Goal: Task Accomplishment & Management: Manage account settings

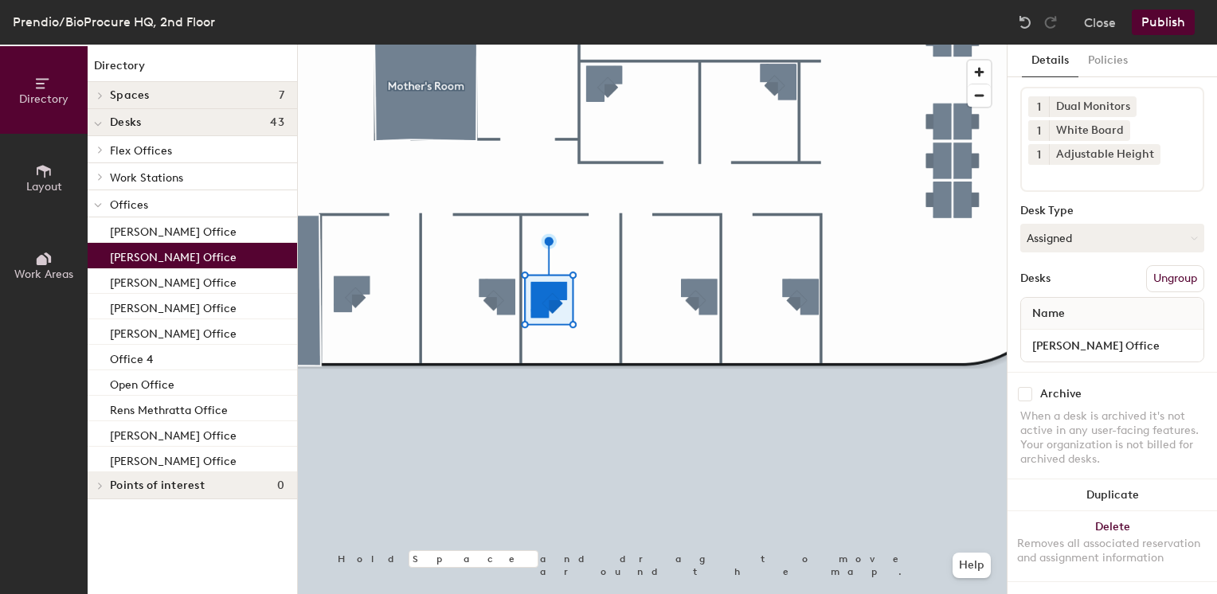
scroll to position [81, 0]
click at [1176, 335] on input "[PERSON_NAME] Office" at bounding box center [1112, 346] width 176 height 22
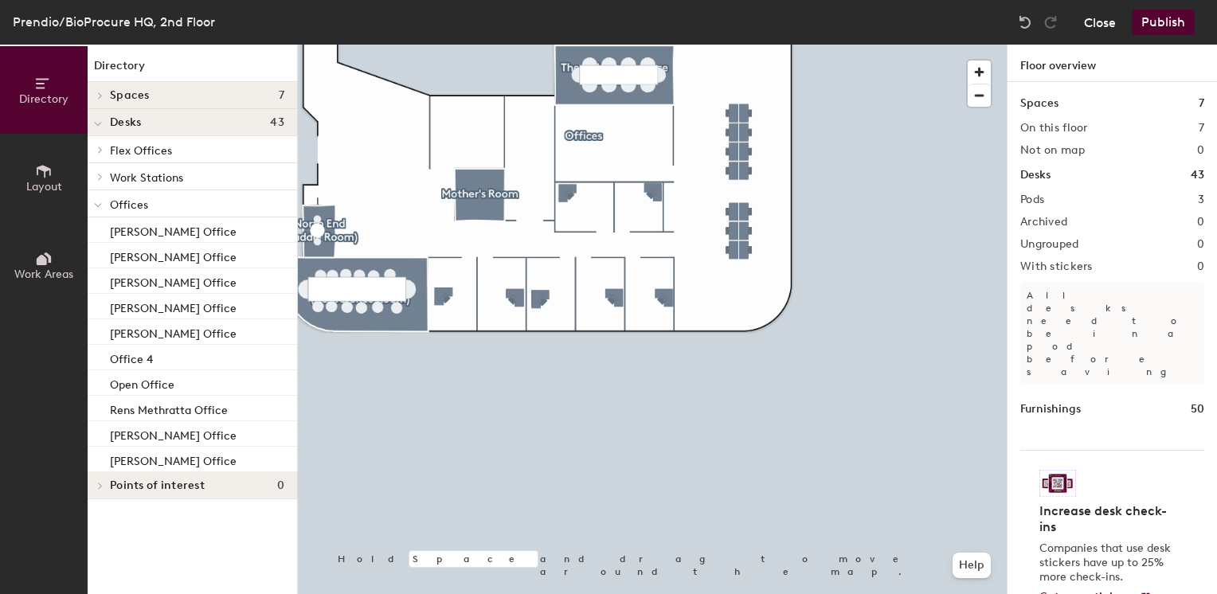
click at [1098, 19] on button "Close" at bounding box center [1100, 22] width 32 height 25
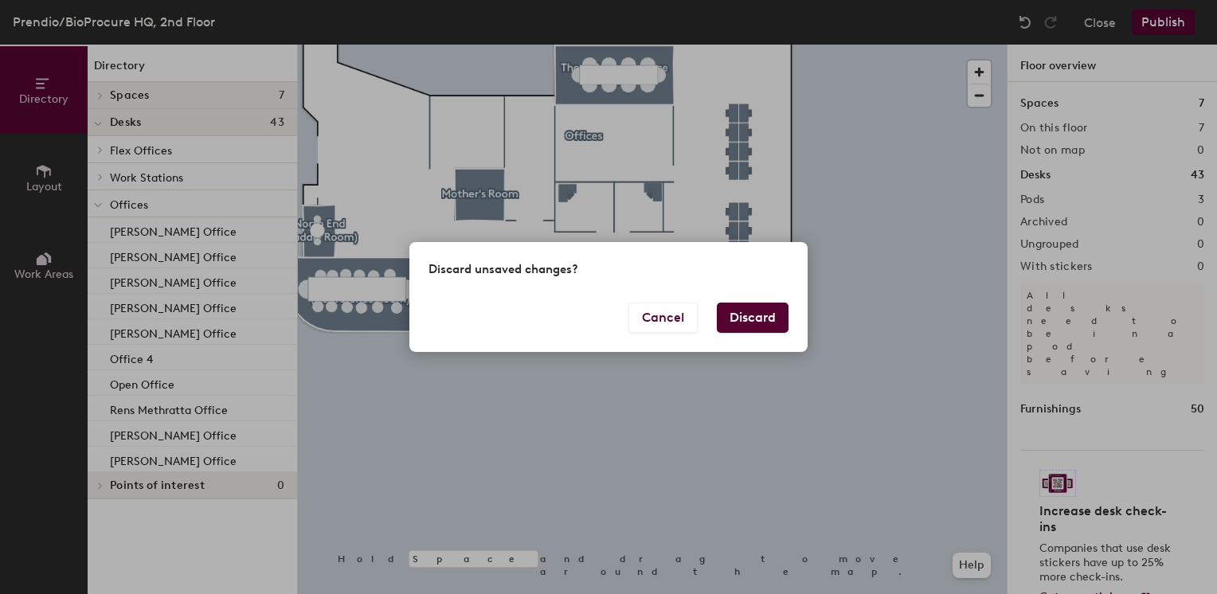
click at [761, 319] on button "Discard" at bounding box center [753, 318] width 72 height 30
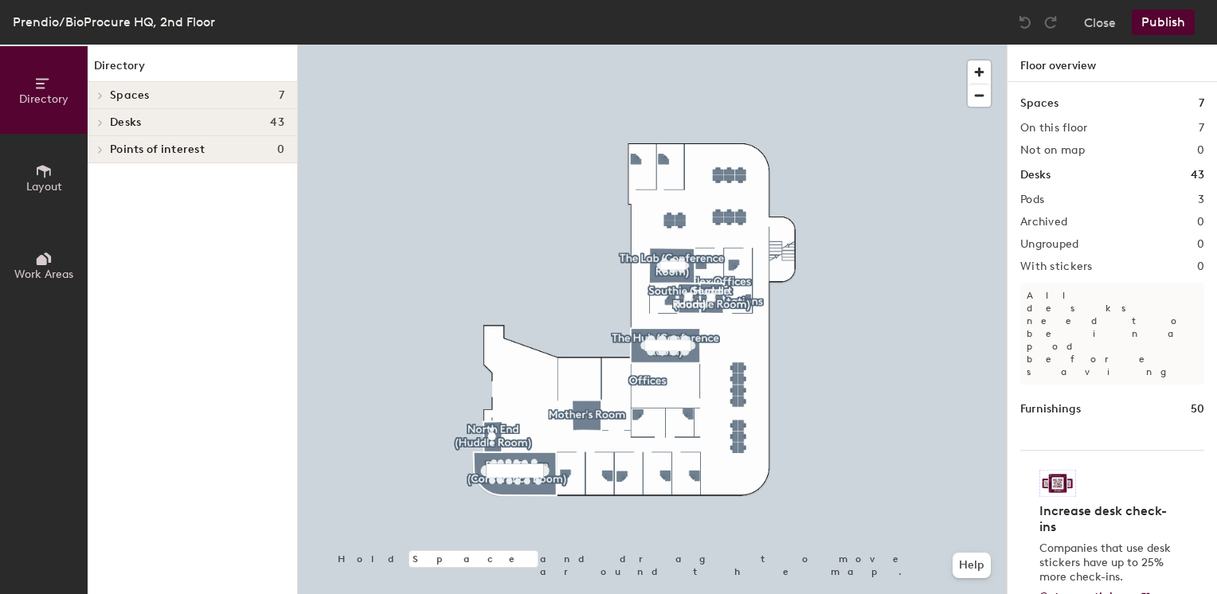
click at [621, 45] on div at bounding box center [652, 45] width 709 height 0
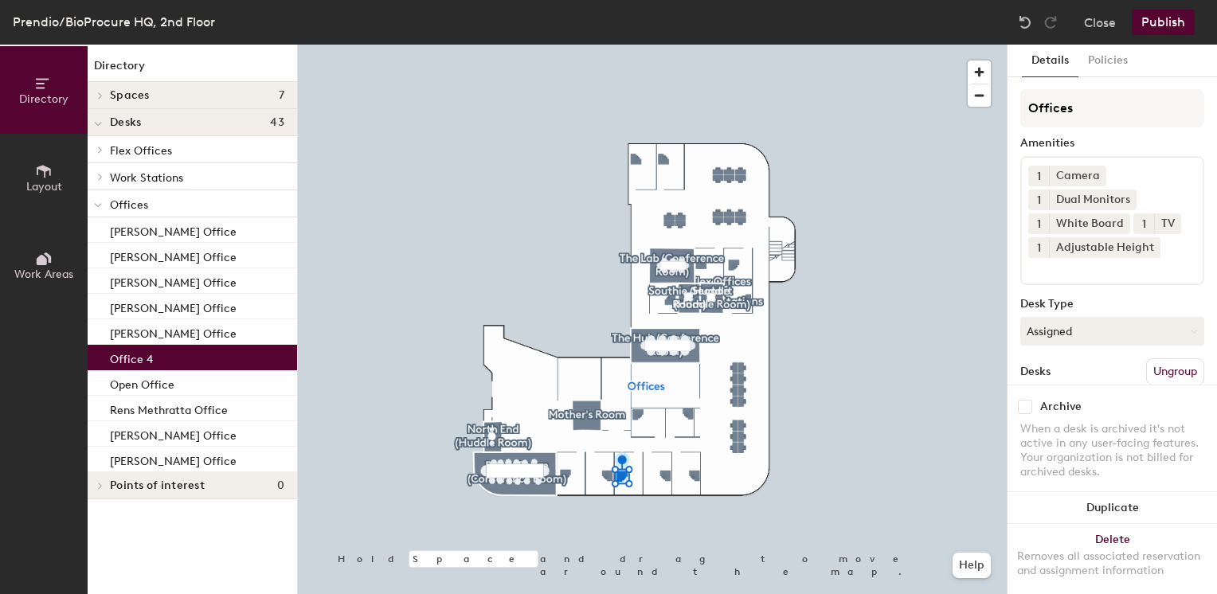
click at [131, 354] on p "Office 4" at bounding box center [131, 357] width 43 height 18
click at [147, 387] on p "Open Office" at bounding box center [142, 383] width 65 height 18
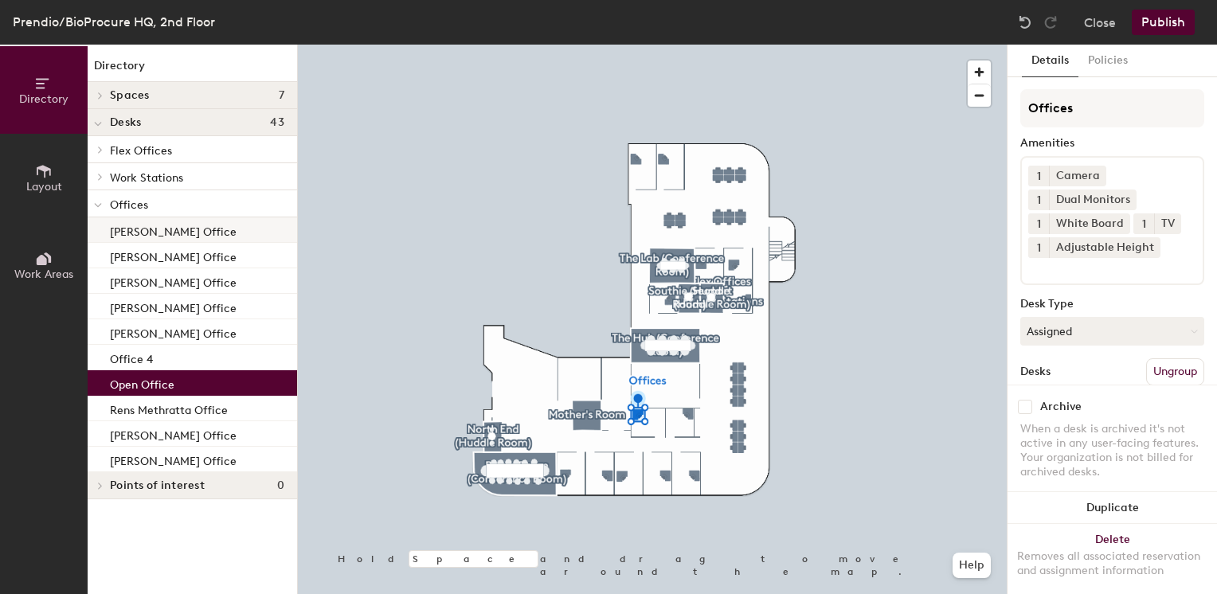
click at [170, 229] on p "[PERSON_NAME] Office" at bounding box center [173, 230] width 127 height 18
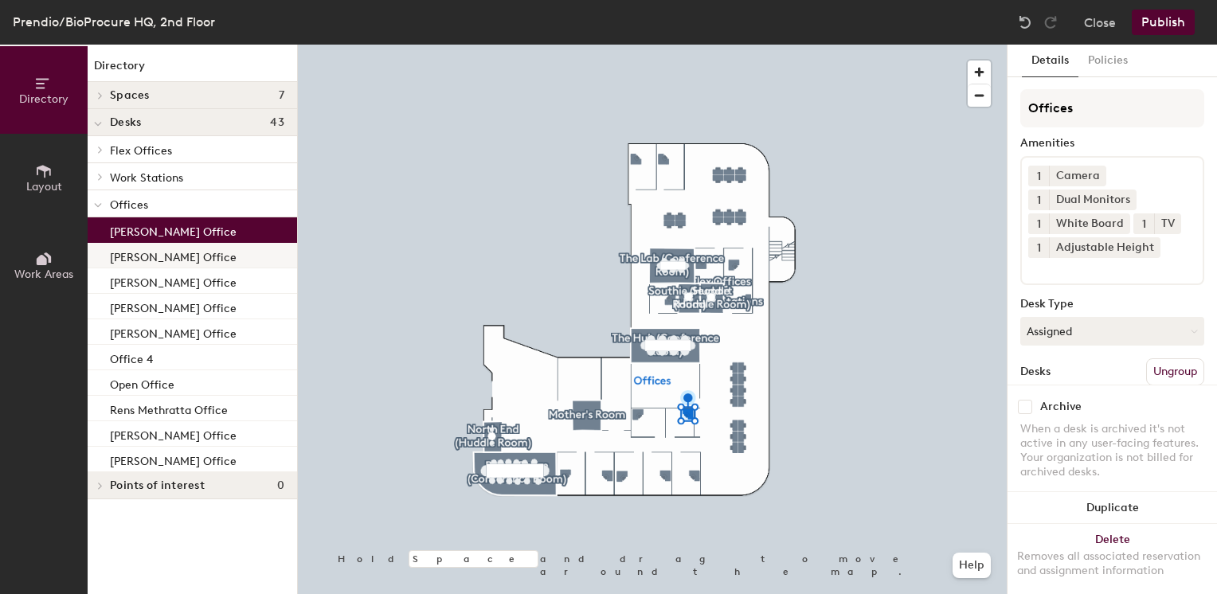
click at [170, 258] on p "[PERSON_NAME] Office" at bounding box center [173, 255] width 127 height 18
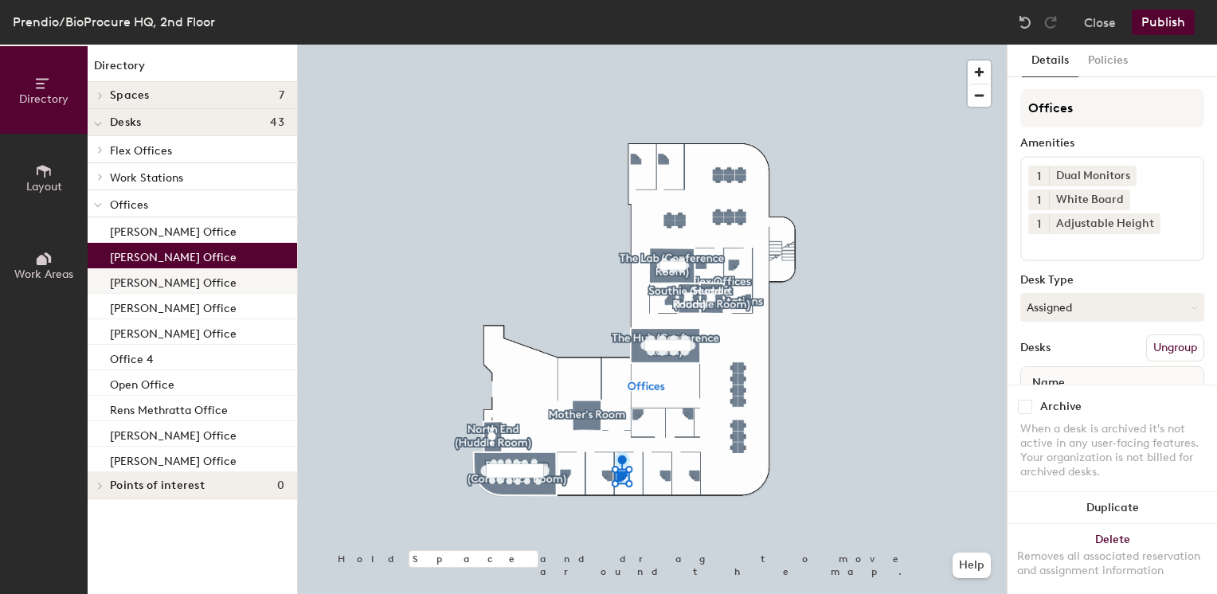
click at [169, 280] on p "[PERSON_NAME] Office" at bounding box center [173, 281] width 127 height 18
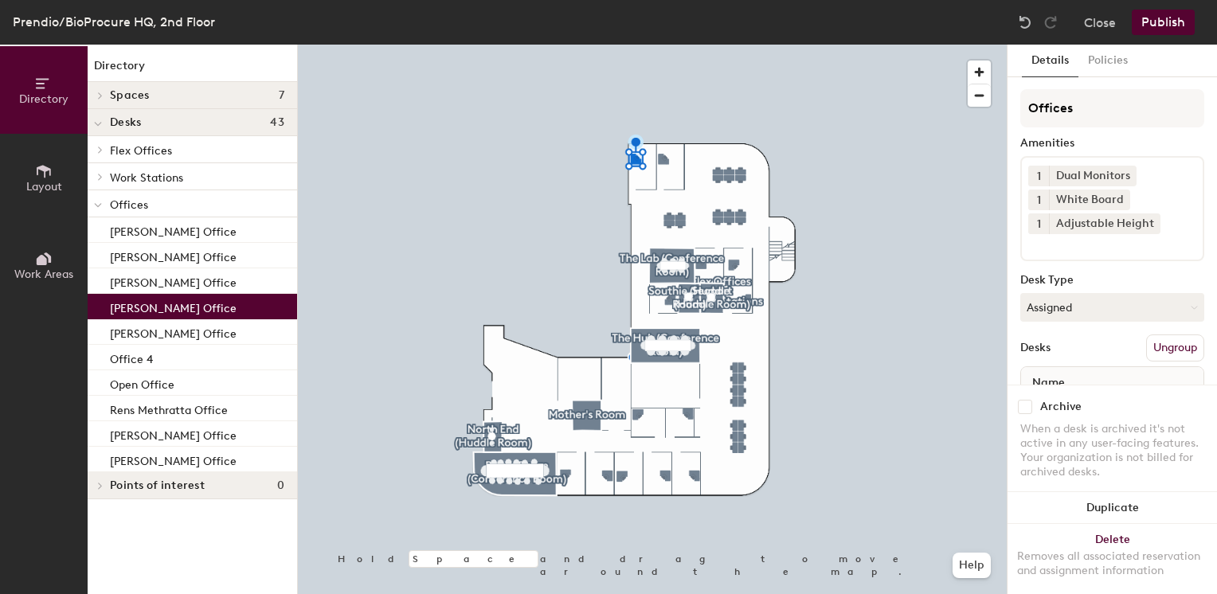
click at [171, 307] on p "[PERSON_NAME] Office" at bounding box center [173, 306] width 127 height 18
click at [175, 331] on p "[PERSON_NAME] Office" at bounding box center [173, 332] width 127 height 18
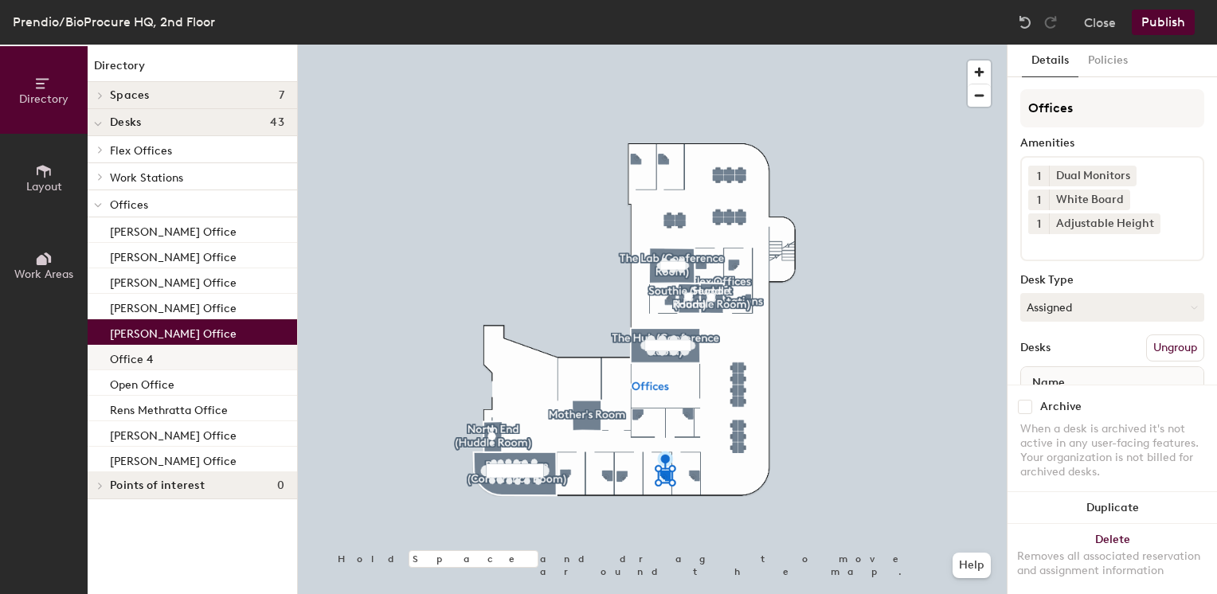
click at [159, 360] on div "Office 4" at bounding box center [192, 357] width 209 height 25
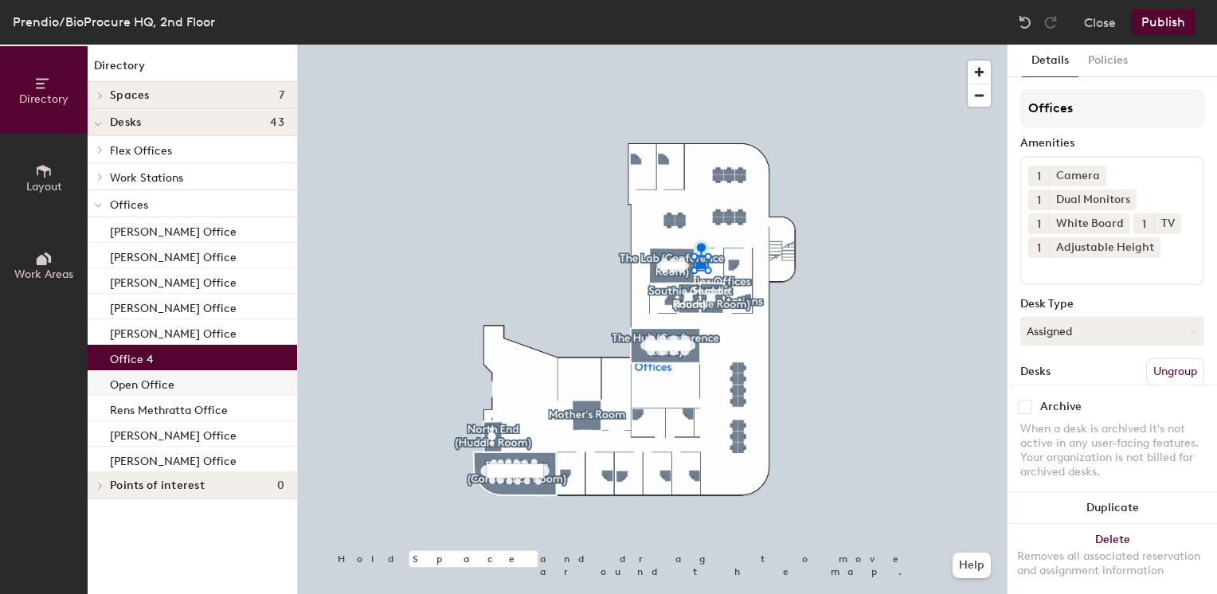
click at [159, 384] on p "Open Office" at bounding box center [142, 383] width 65 height 18
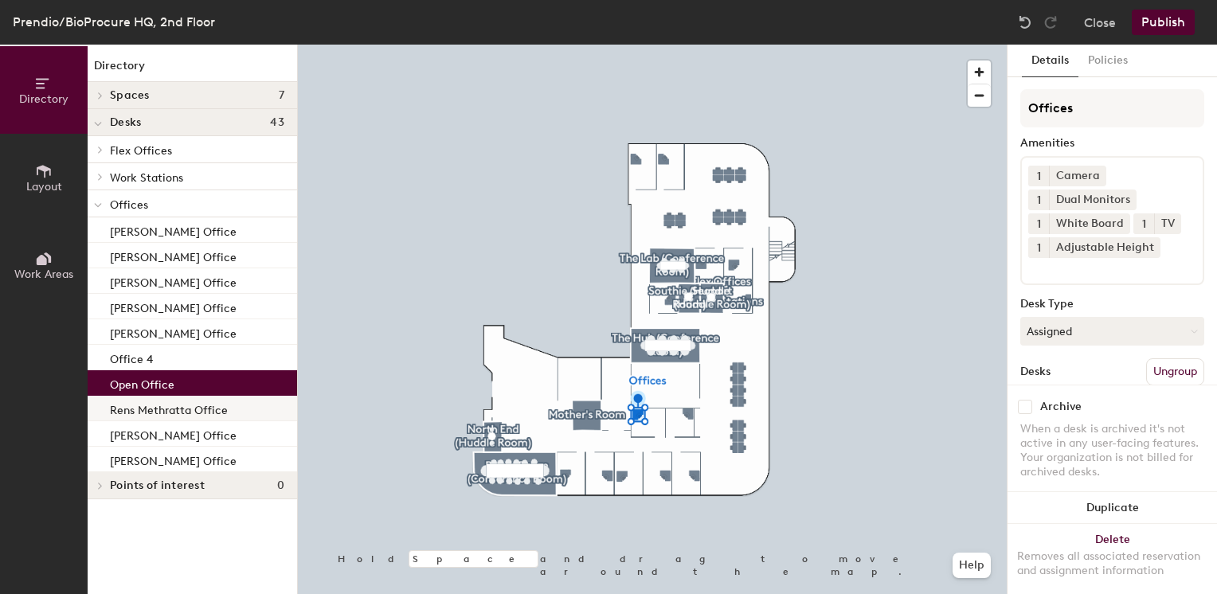
click at [162, 412] on p "Rens Methratta Office" at bounding box center [169, 408] width 118 height 18
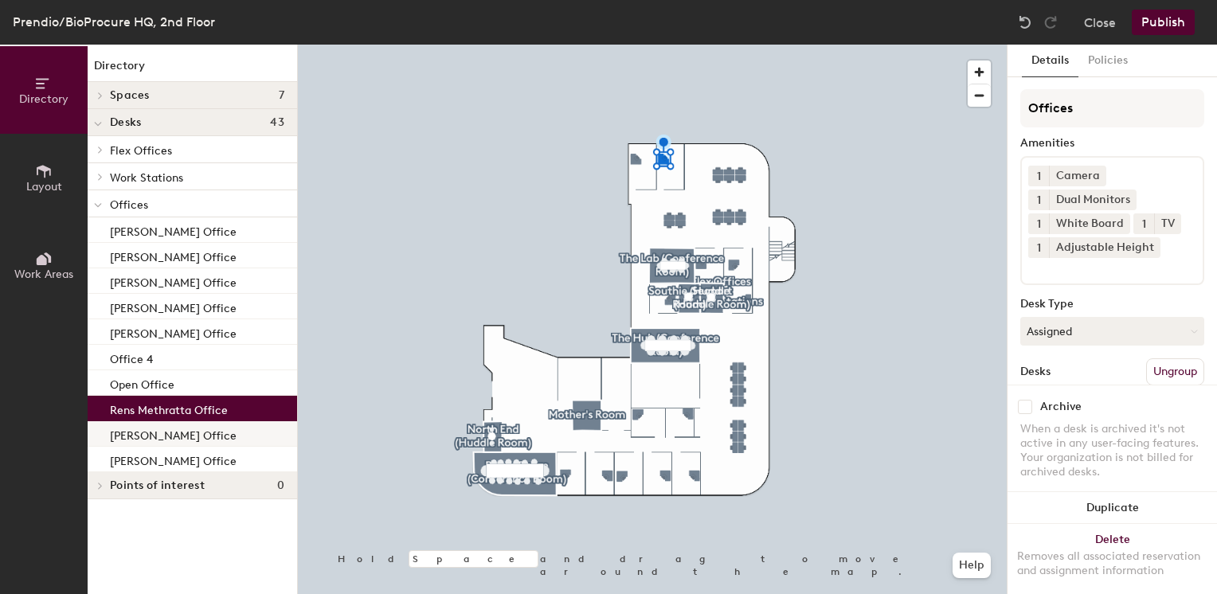
click at [159, 438] on p "[PERSON_NAME] Office" at bounding box center [173, 434] width 127 height 18
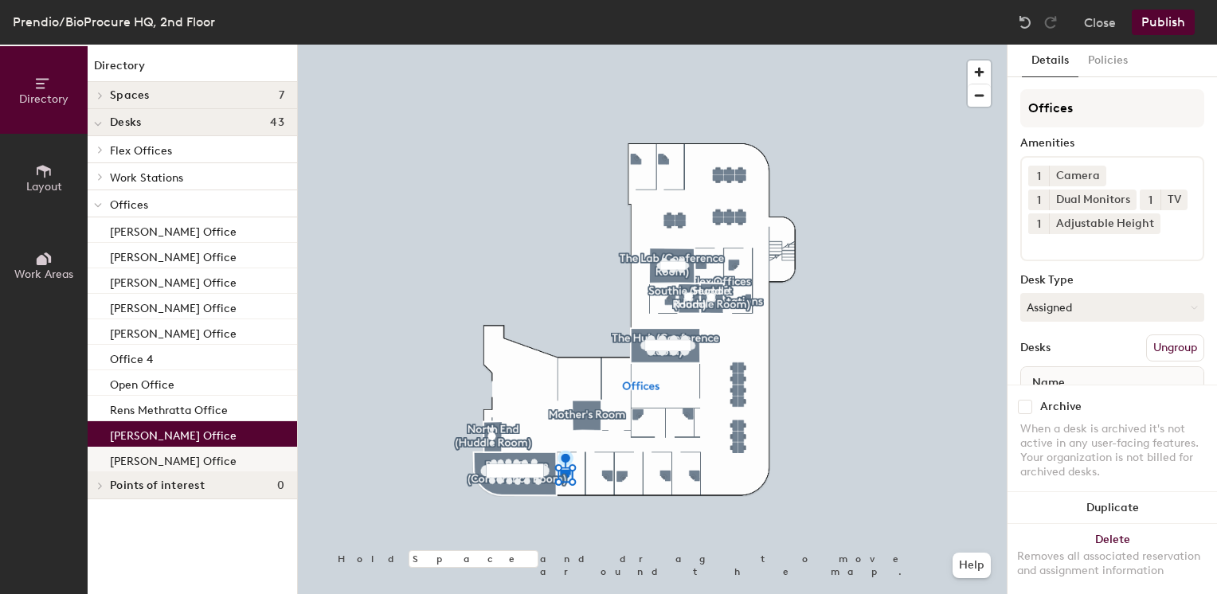
click at [156, 461] on p "[PERSON_NAME] Office" at bounding box center [173, 459] width 127 height 18
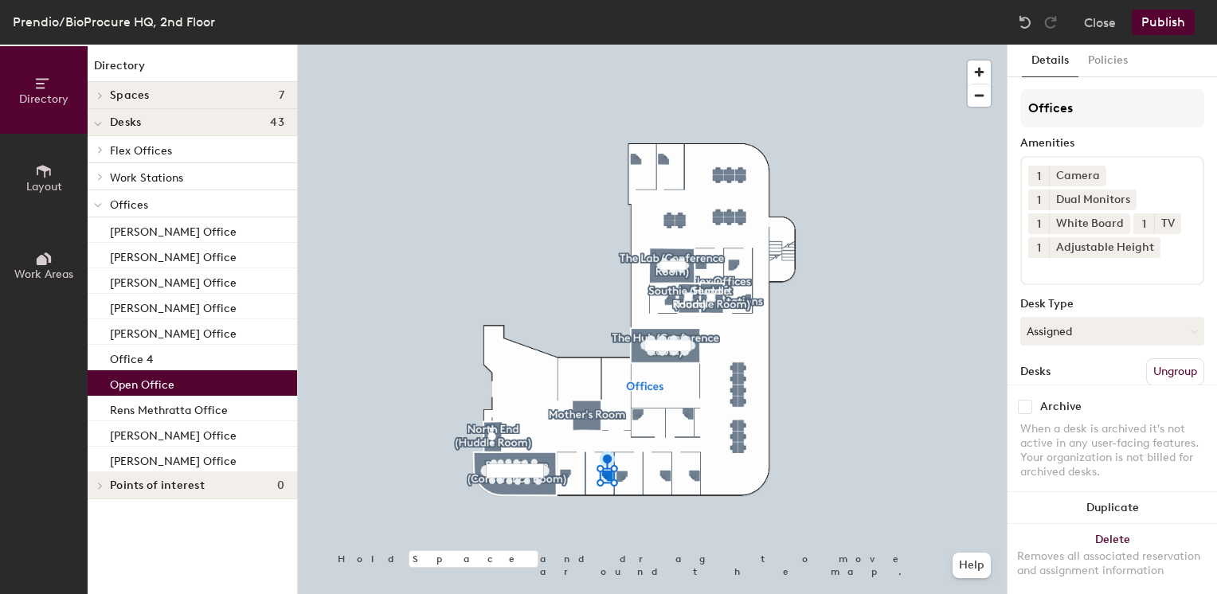
click at [162, 386] on p "Open Office" at bounding box center [142, 383] width 65 height 18
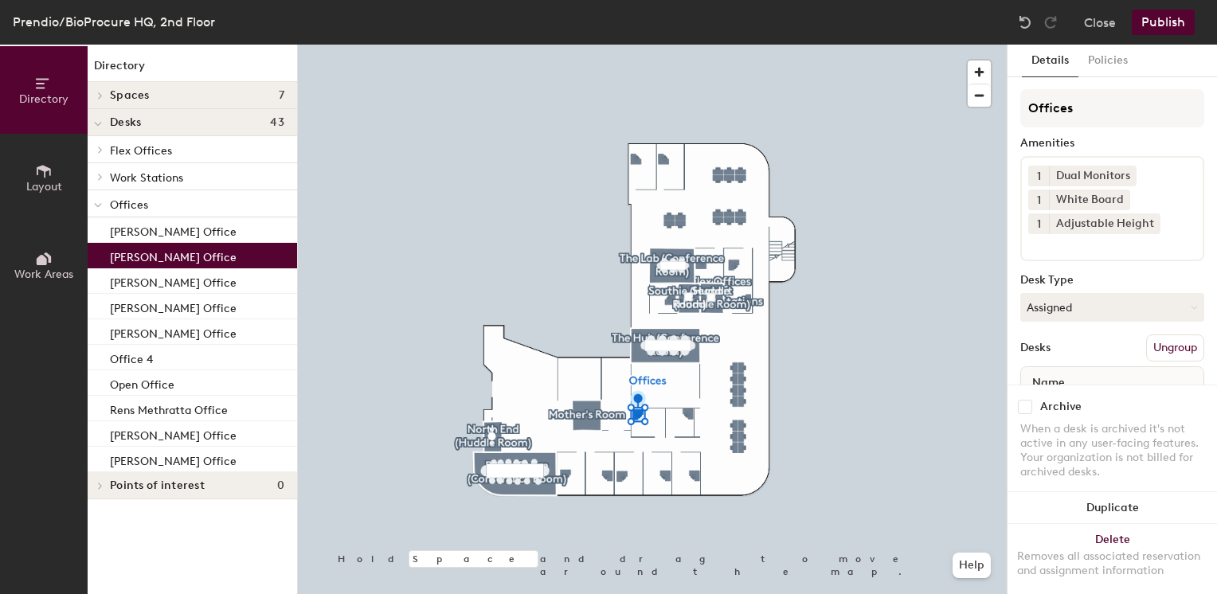
click at [172, 253] on p "[PERSON_NAME] Office" at bounding box center [173, 255] width 127 height 18
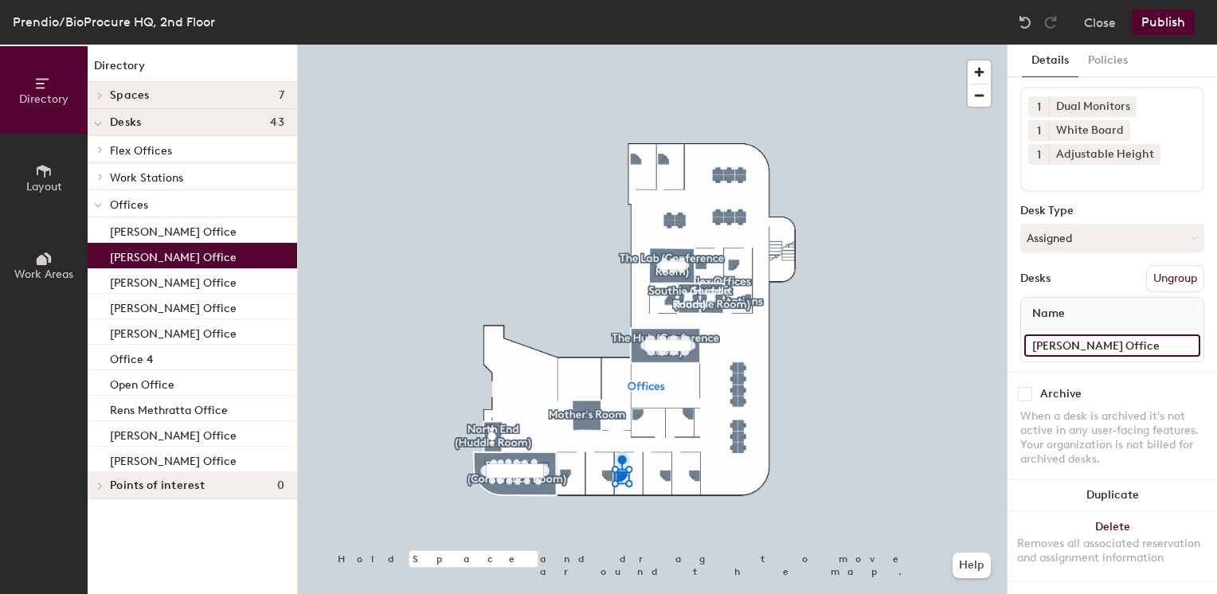
click at [1179, 335] on input "[PERSON_NAME] Office" at bounding box center [1112, 346] width 176 height 22
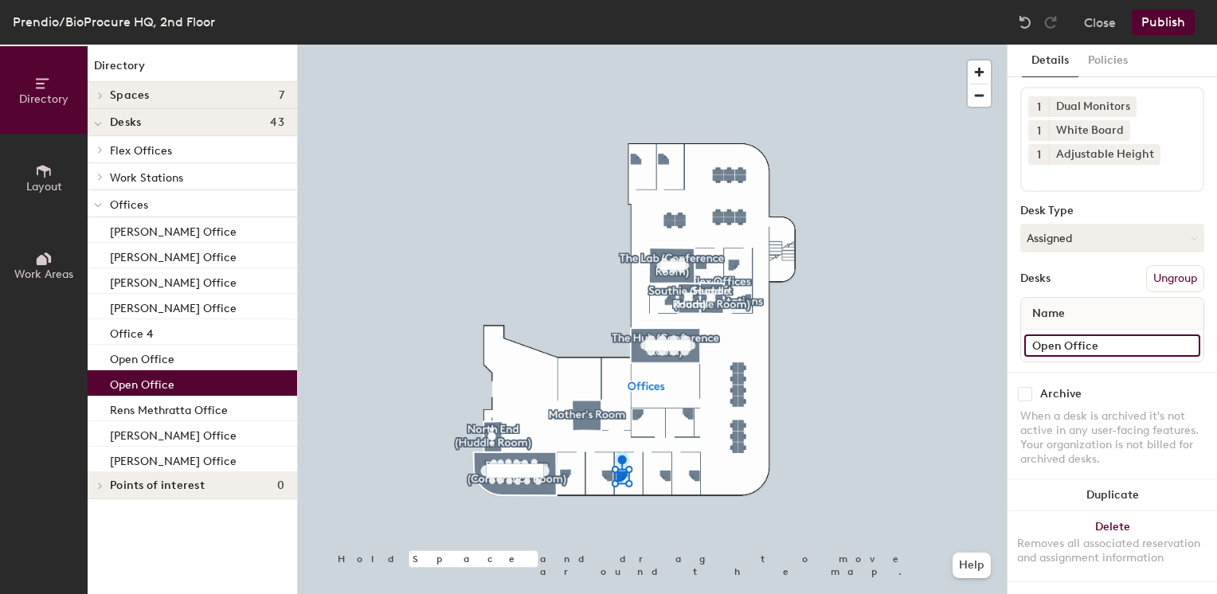
click at [1133, 335] on input "Open Office" at bounding box center [1112, 346] width 176 height 22
type input "Open Office 1"
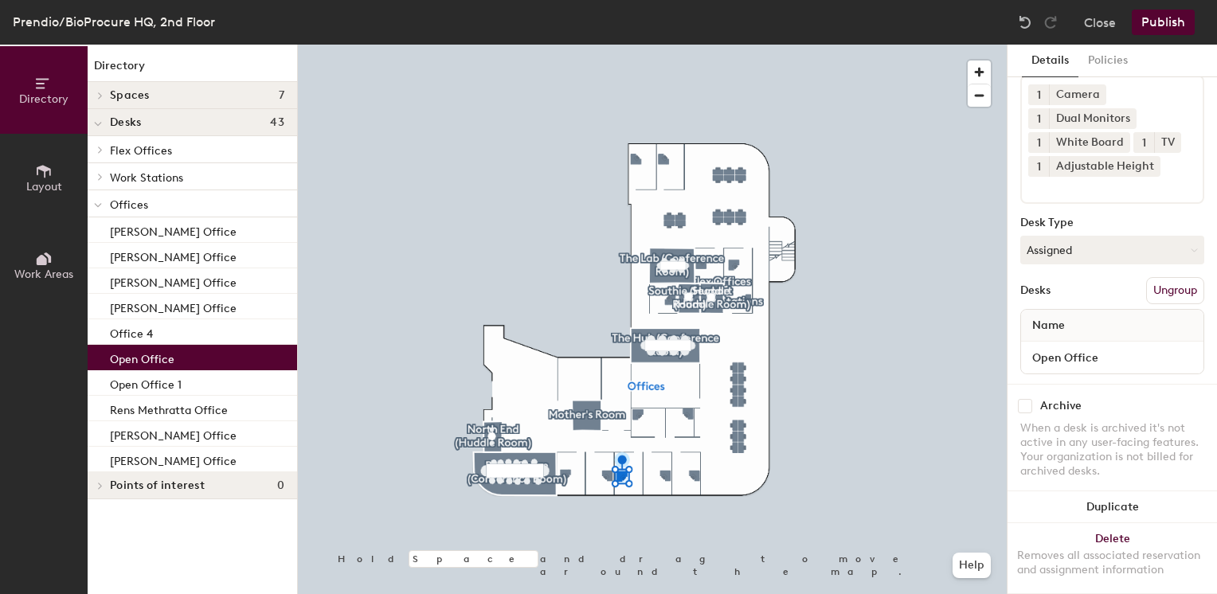
click at [153, 358] on p "Open Office" at bounding box center [142, 357] width 65 height 18
click at [1181, 354] on input "Open Office" at bounding box center [1112, 357] width 176 height 22
click at [1137, 355] on input "Open Office" at bounding box center [1112, 357] width 176 height 22
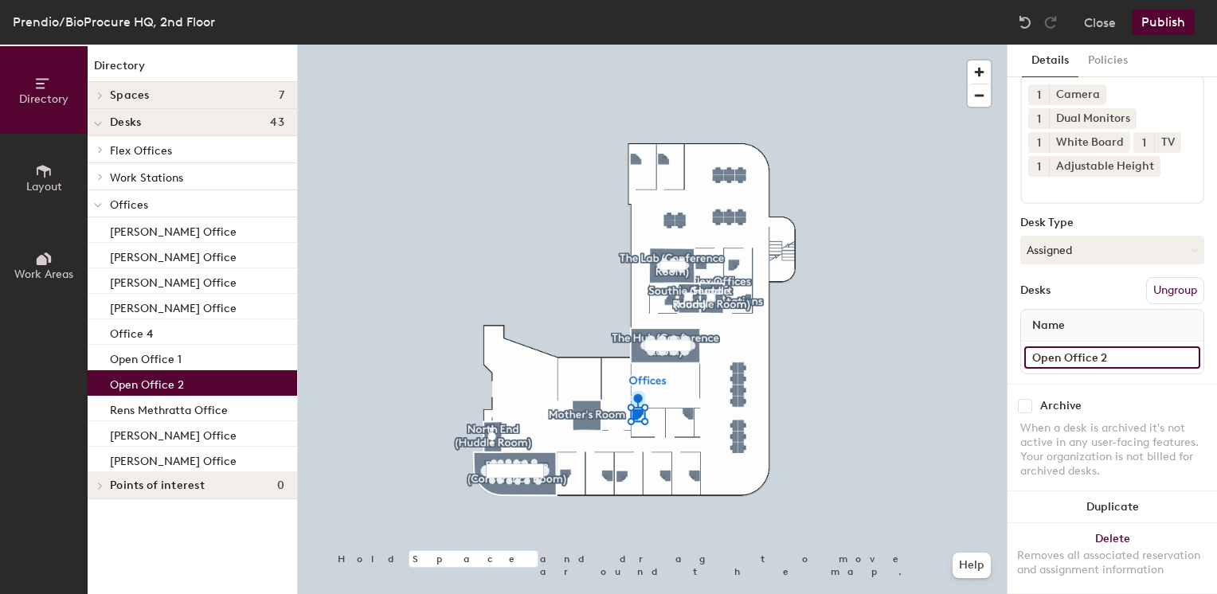
type input "Open Office 2"
click at [156, 333] on div "Office 4" at bounding box center [192, 331] width 209 height 25
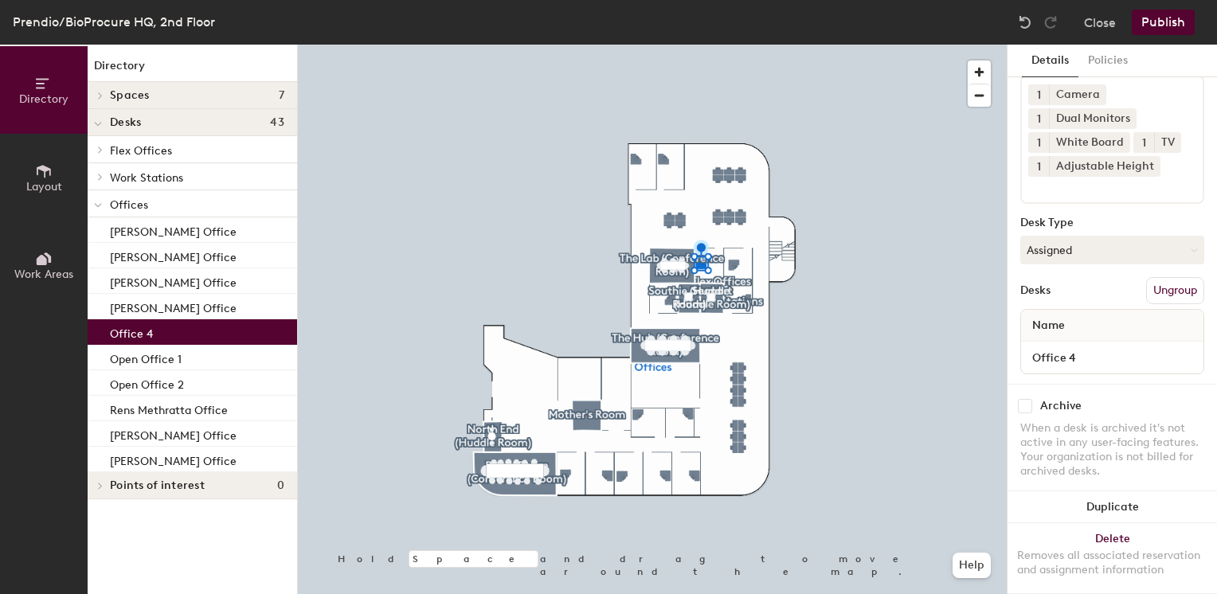
click at [1164, 22] on button "Publish" at bounding box center [1163, 22] width 63 height 25
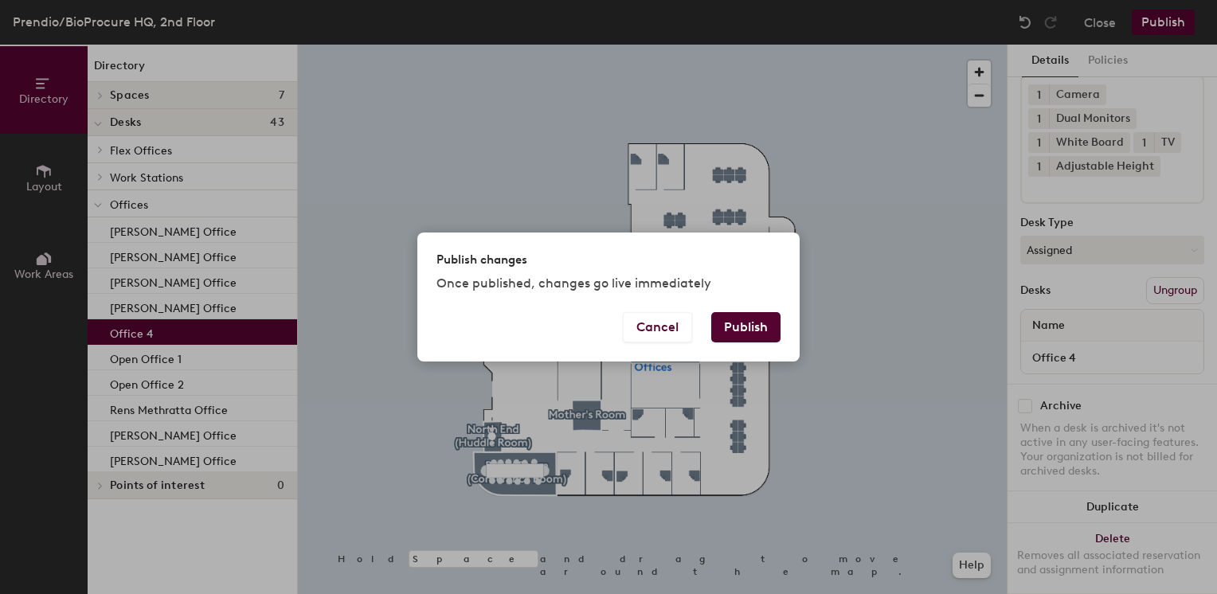
click at [764, 331] on button "Publish" at bounding box center [745, 327] width 69 height 30
